Goal: Information Seeking & Learning: Find specific page/section

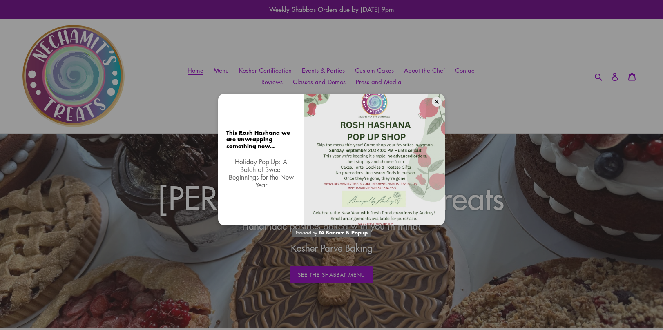
click at [487, 98] on div "This Rosh Hashana we are unwrapping something new... Holiday Pop-Up: A Batch of…" at bounding box center [331, 165] width 663 height 330
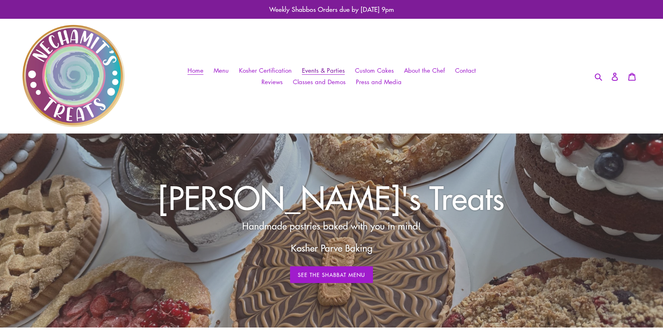
click at [331, 71] on span "Events & Parties" at bounding box center [323, 70] width 43 height 9
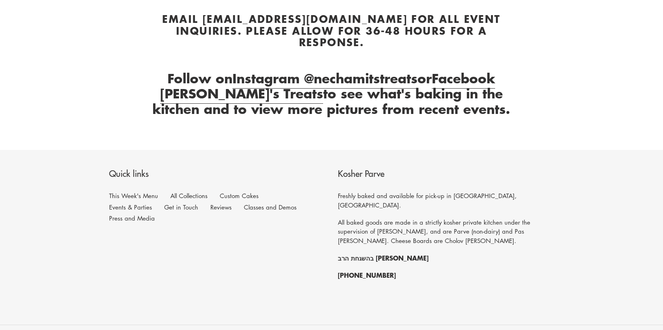
scroll to position [408, 0]
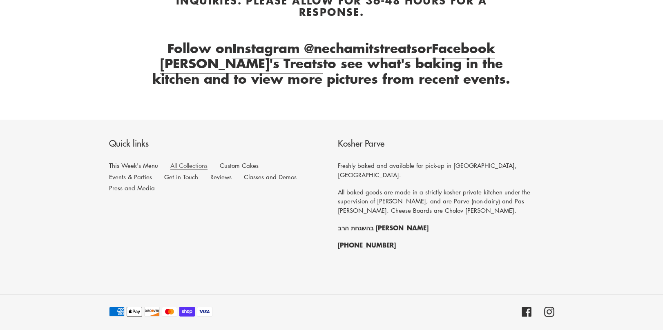
click at [175, 161] on link "All Collections" at bounding box center [188, 165] width 37 height 9
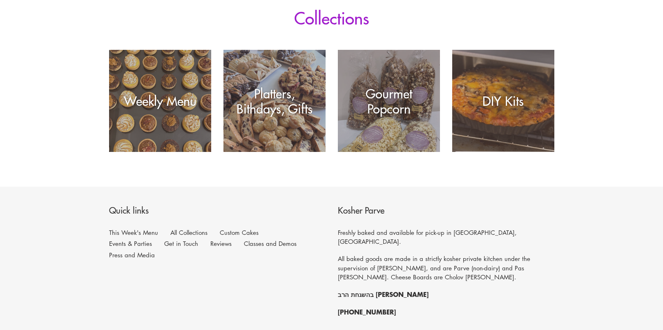
scroll to position [163, 0]
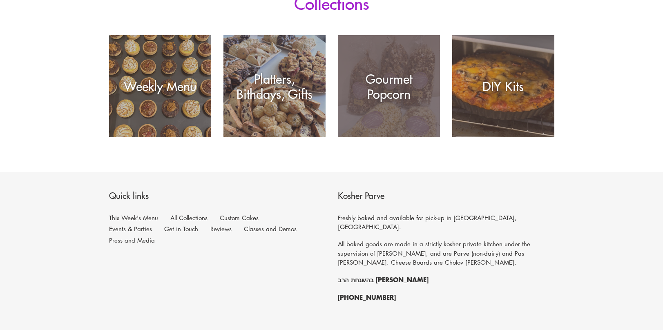
click at [392, 79] on div "Gourmet Popcorn" at bounding box center [389, 86] width 102 height 30
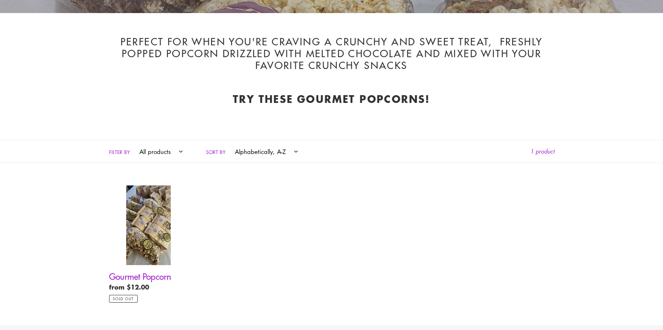
scroll to position [286, 0]
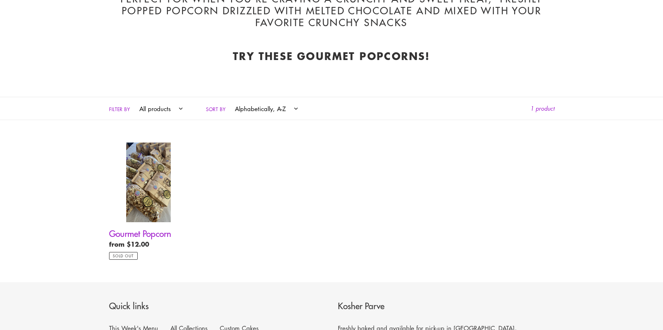
click at [285, 109] on select "Featured Best selling Alphabetically, A-Z Alphabetically, Z-A Price, low to hig…" at bounding box center [264, 108] width 74 height 22
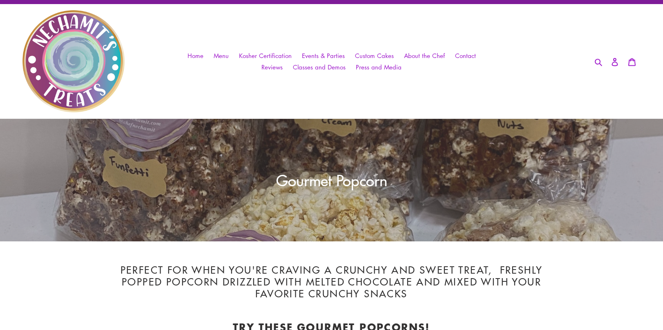
scroll to position [0, 0]
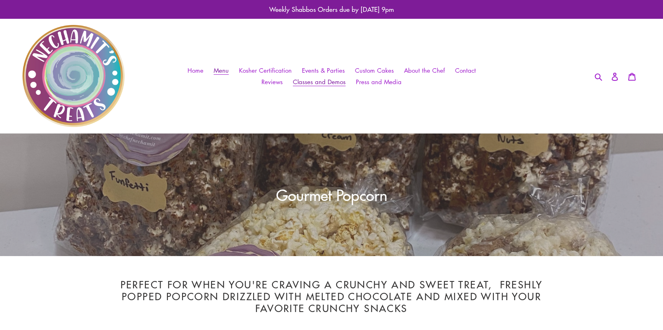
drag, startPoint x: 223, startPoint y: 68, endPoint x: 331, endPoint y: 87, distance: 109.6
click at [223, 67] on span "Menu" at bounding box center [221, 70] width 15 height 9
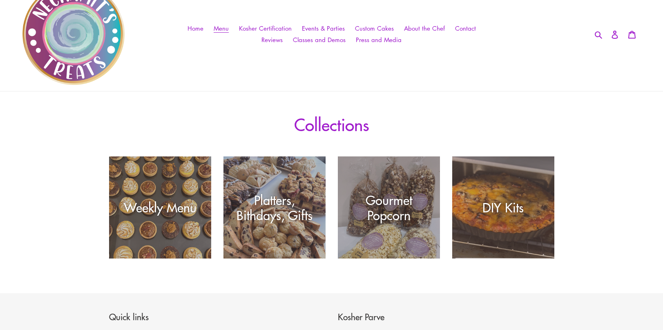
scroll to position [82, 0]
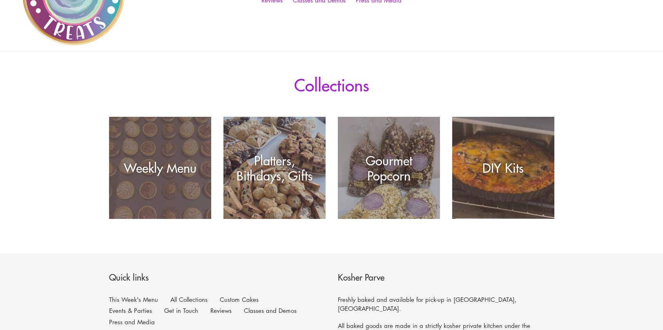
click at [163, 163] on div "Weekly Menu" at bounding box center [160, 167] width 102 height 15
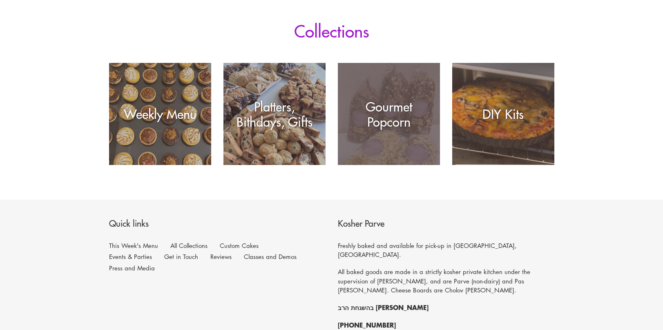
scroll to position [204, 0]
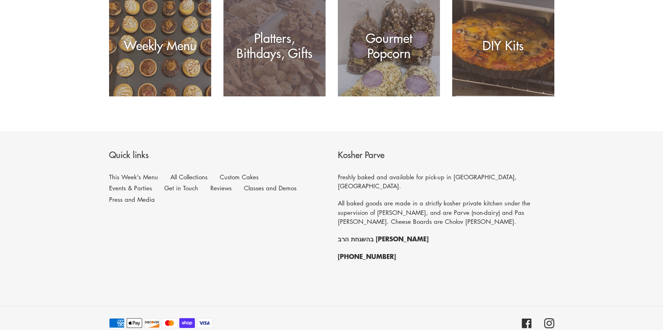
click at [248, 96] on div "Platters, Bithdays, Gifts" at bounding box center [274, 96] width 102 height 0
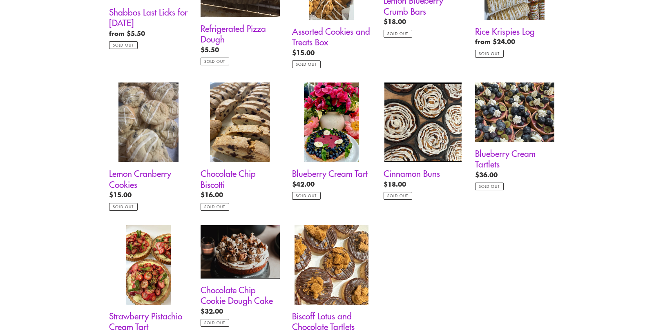
scroll to position [572, 0]
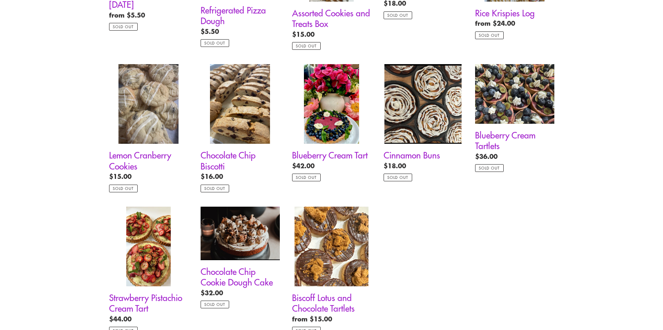
drag, startPoint x: 589, startPoint y: 223, endPoint x: 519, endPoint y: 214, distance: 70.7
click at [519, 215] on ul "Shabbos Last Licks for Friday August 29 Shabbos Last Licks for Friday August 29…" at bounding box center [325, 135] width 457 height 427
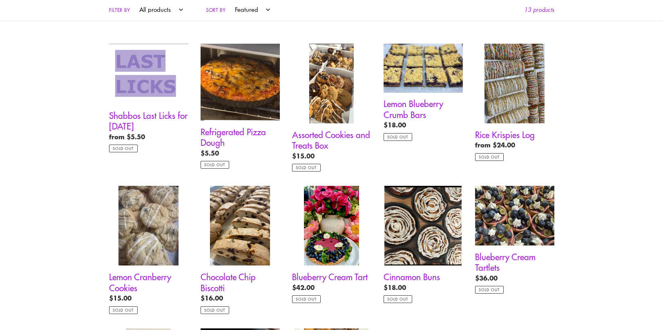
scroll to position [449, 0]
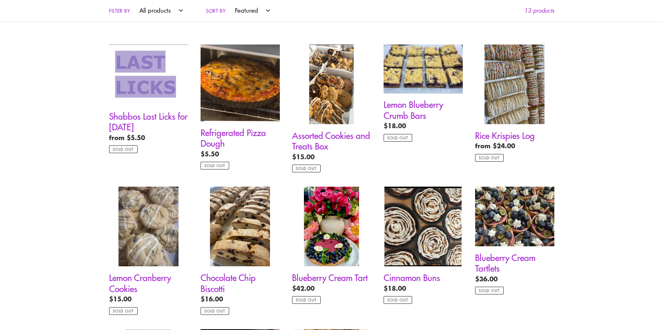
drag, startPoint x: 628, startPoint y: 149, endPoint x: 608, endPoint y: 107, distance: 46.0
click at [608, 107] on div "Collection: Weekly Menu Freshly baked pastries and desserts for your Shabbat ta…" at bounding box center [331, 70] width 663 height 773
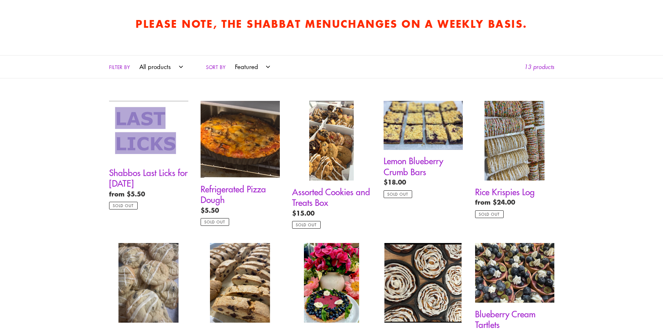
scroll to position [286, 0]
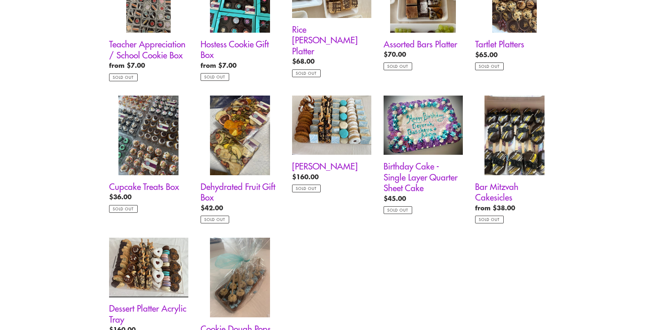
scroll to position [694, 0]
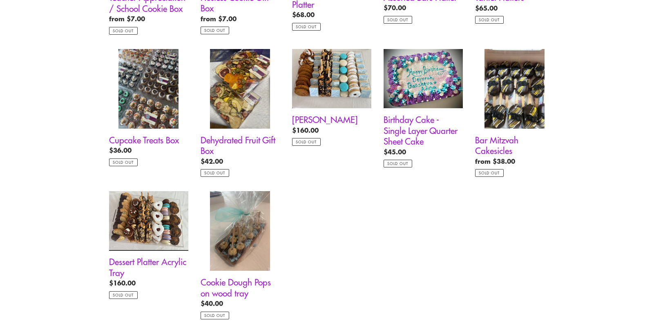
drag, startPoint x: 585, startPoint y: 202, endPoint x: 545, endPoint y: 200, distance: 40.5
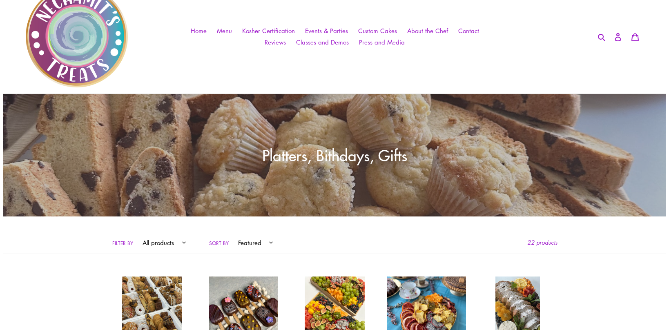
scroll to position [0, 0]
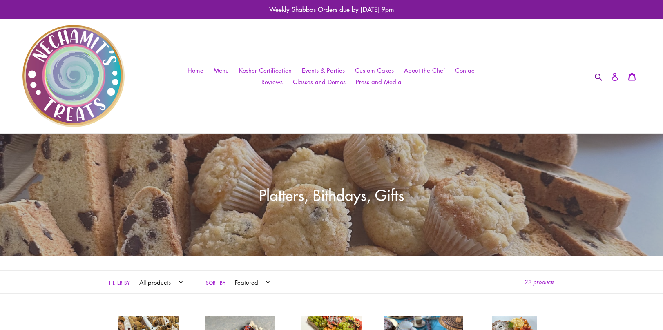
drag, startPoint x: 594, startPoint y: 76, endPoint x: 589, endPoint y: 78, distance: 5.5
click at [594, 76] on button "Search" at bounding box center [599, 76] width 14 height 10
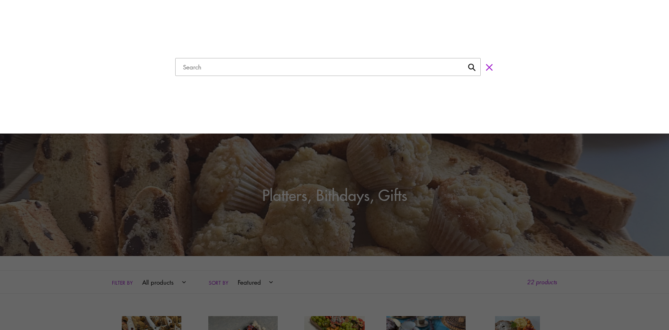
click at [401, 69] on input "Search" at bounding box center [327, 67] width 305 height 18
type input "puppy chow"
click button "Search for “puppy cho”" at bounding box center [328, 86] width 305 height 21
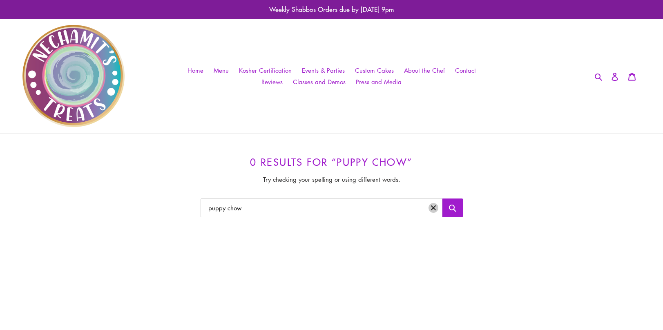
click at [434, 210] on button "Clear search term" at bounding box center [433, 208] width 10 height 10
click at [177, 63] on nav "Home Menu Kosher Certification Events & Parties Custom Cakes About the Chef Con…" at bounding box center [331, 76] width 309 height 114
click at [196, 71] on span "Home" at bounding box center [195, 70] width 16 height 9
